Goal: Contribute content

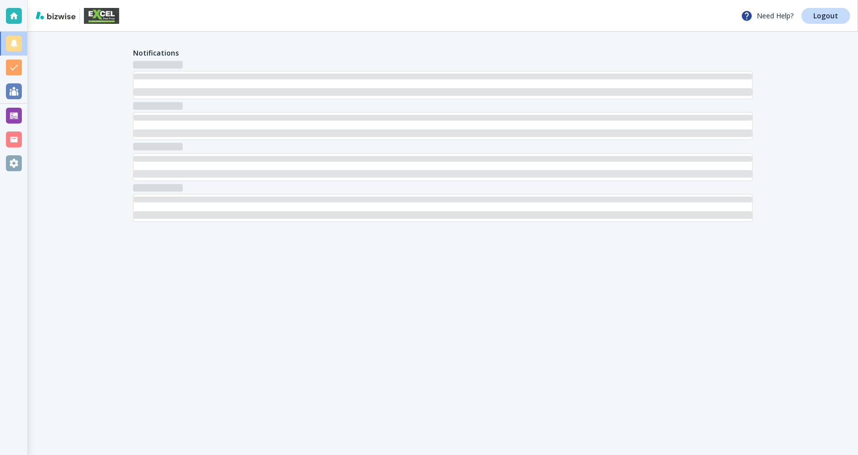
click at [19, 115] on div at bounding box center [14, 116] width 16 height 16
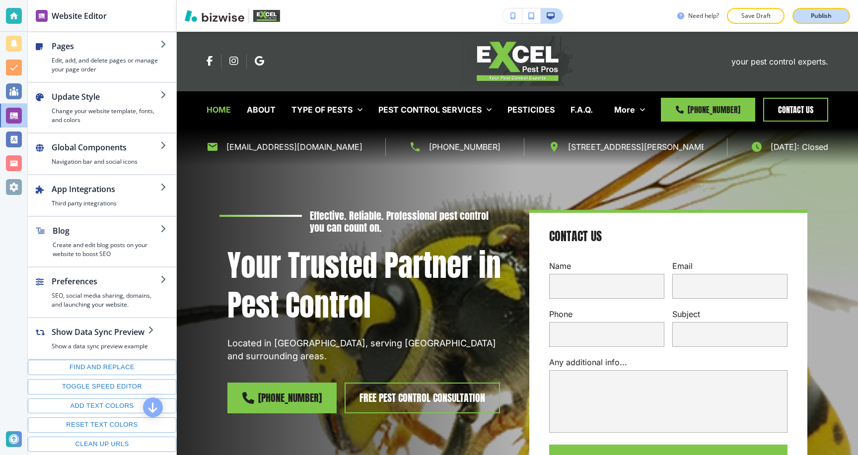
click at [817, 18] on p "Publish" at bounding box center [821, 15] width 21 height 9
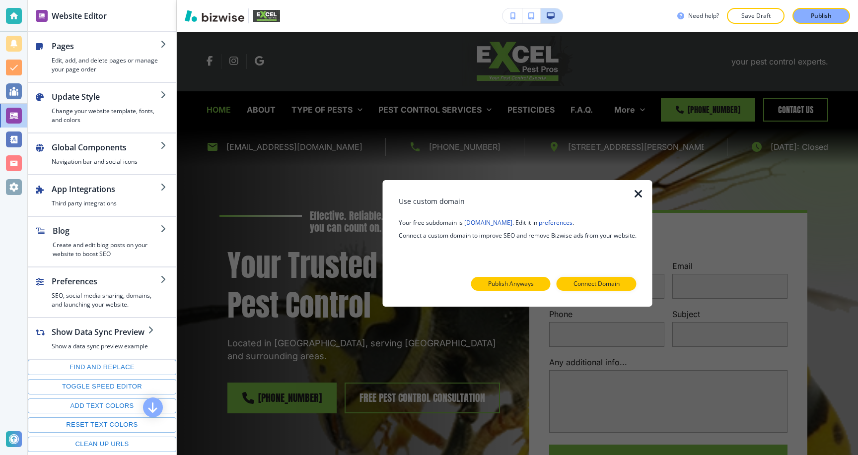
click at [527, 284] on p "Publish Anyways" at bounding box center [511, 284] width 46 height 9
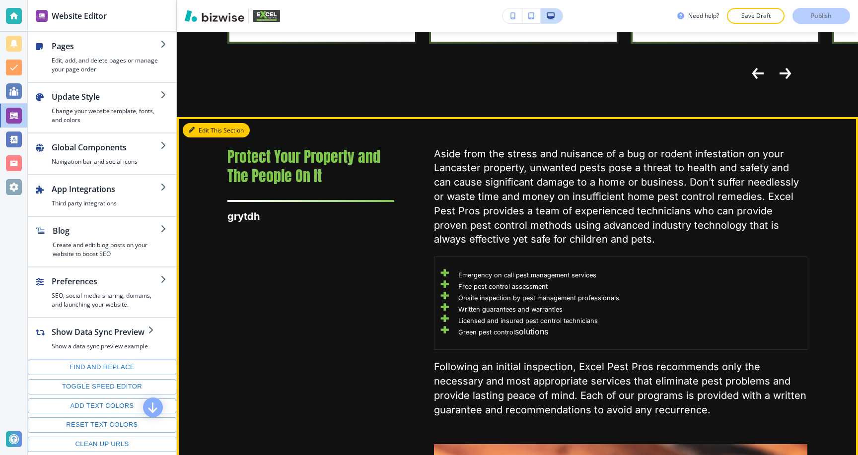
click at [196, 123] on button "Edit This Section" at bounding box center [216, 130] width 67 height 15
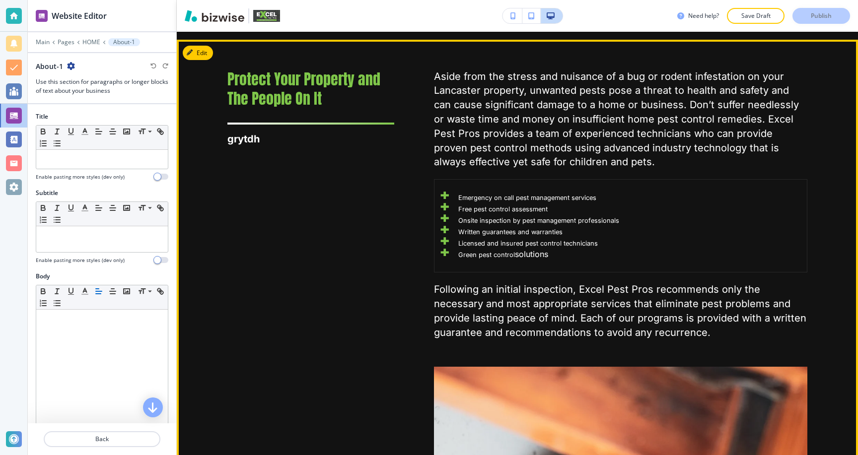
scroll to position [1357, 0]
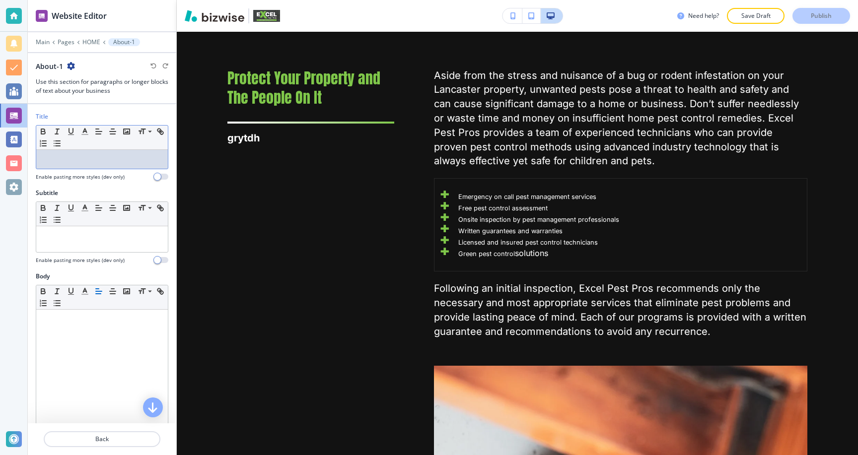
click at [99, 153] on div at bounding box center [102, 159] width 132 height 19
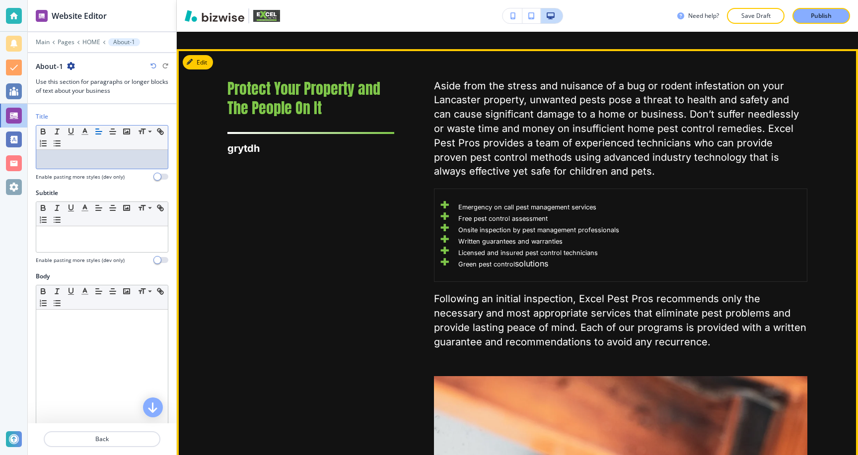
scroll to position [1348, 0]
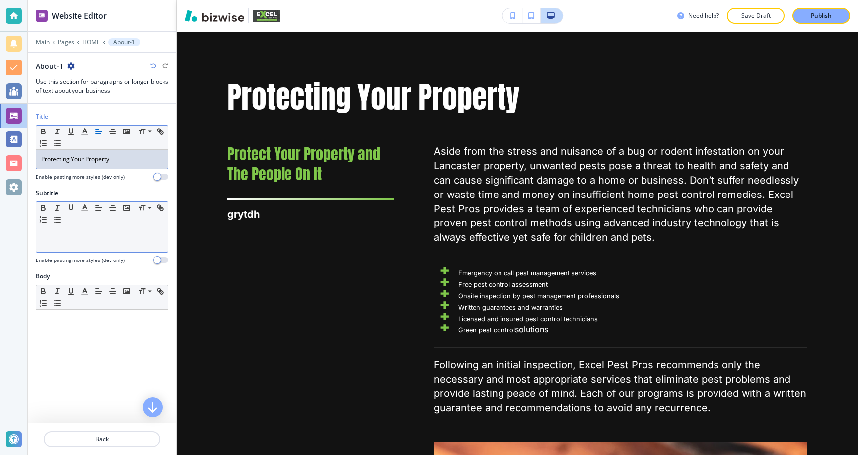
click at [69, 247] on div at bounding box center [102, 239] width 132 height 26
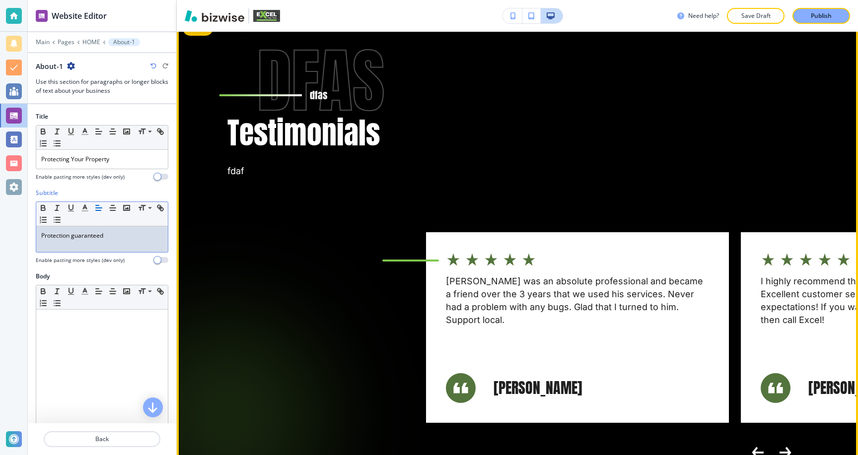
scroll to position [4340, 0]
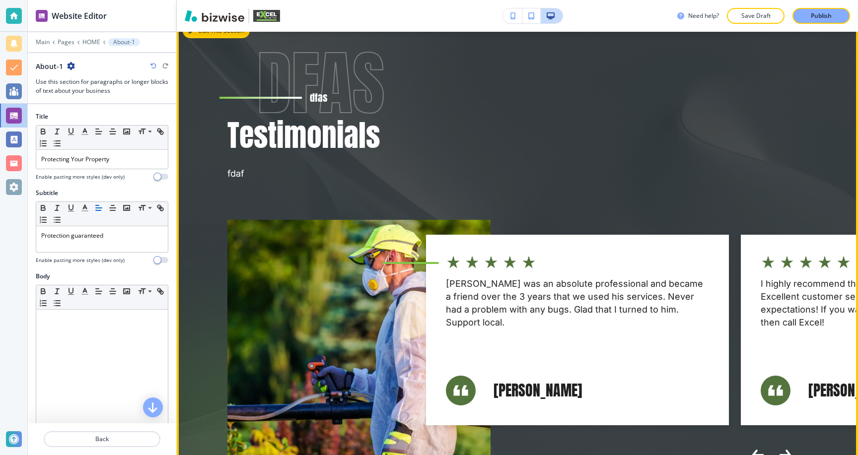
click at [198, 34] on button "Edit This Section" at bounding box center [216, 30] width 67 height 15
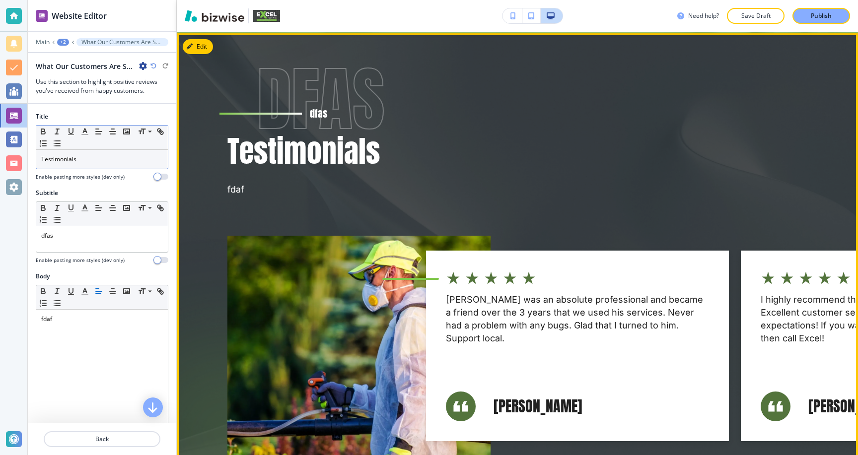
scroll to position [4323, 0]
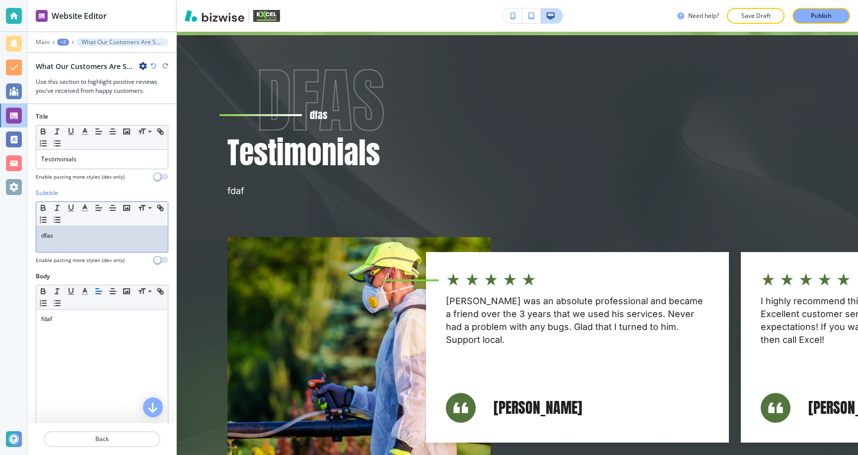
drag, startPoint x: 100, startPoint y: 245, endPoint x: 2, endPoint y: 244, distance: 97.8
click at [6, 244] on div "Website Editor Main +2 What Our Customers Are Saying-1 What Our Customers Are S…" at bounding box center [429, 227] width 858 height 455
drag, startPoint x: 92, startPoint y: 317, endPoint x: 0, endPoint y: 316, distance: 92.4
click at [0, 317] on div "Website Editor Main +2 What Our Customers Are Saying-1 What Our Customers Are S…" at bounding box center [429, 227] width 858 height 455
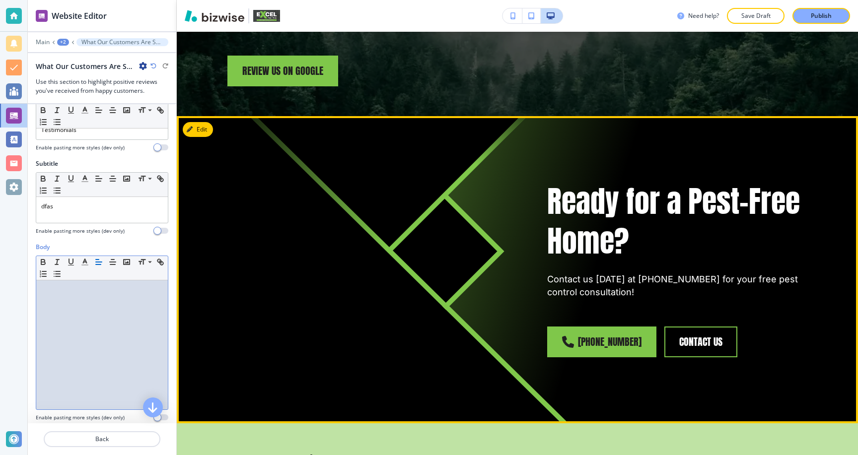
scroll to position [4897, 0]
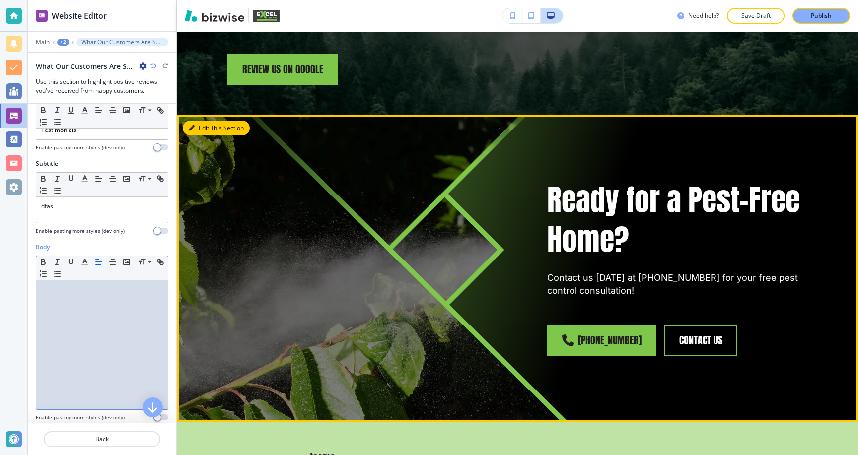
click at [201, 125] on button "Edit This Section" at bounding box center [216, 128] width 67 height 15
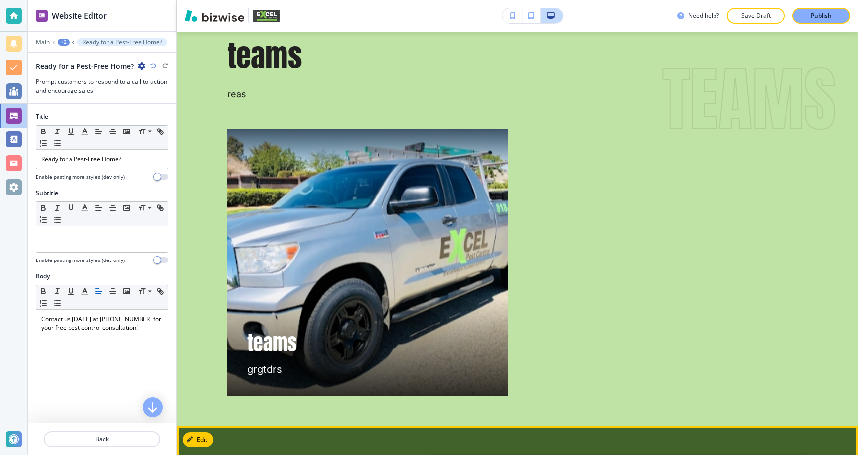
scroll to position [5328, 0]
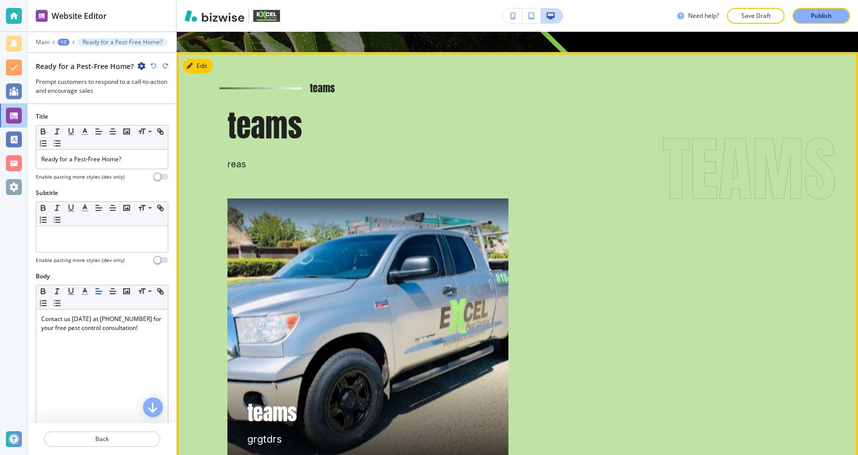
click at [208, 64] on button "Edit" at bounding box center [198, 66] width 30 height 15
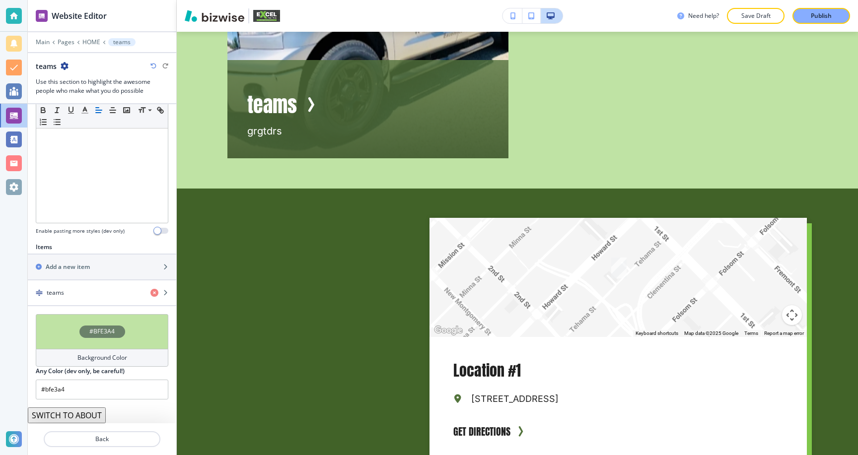
scroll to position [5396, 0]
